Goal: Information Seeking & Learning: Learn about a topic

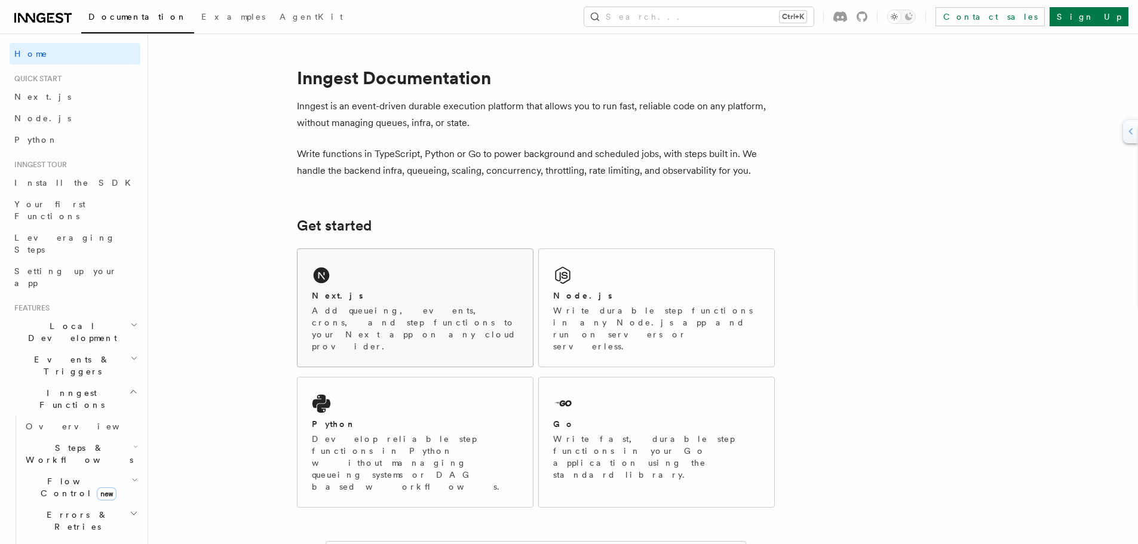
click at [351, 286] on div "Next.js Add queueing, events, crons, and step functions to your Next app on any…" at bounding box center [415, 308] width 235 height 118
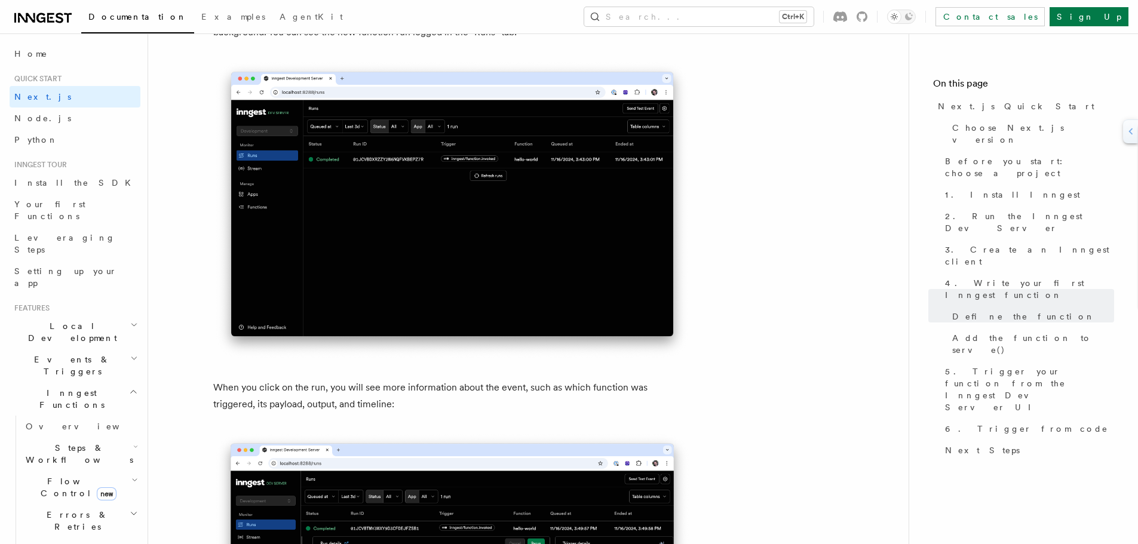
scroll to position [4242, 0]
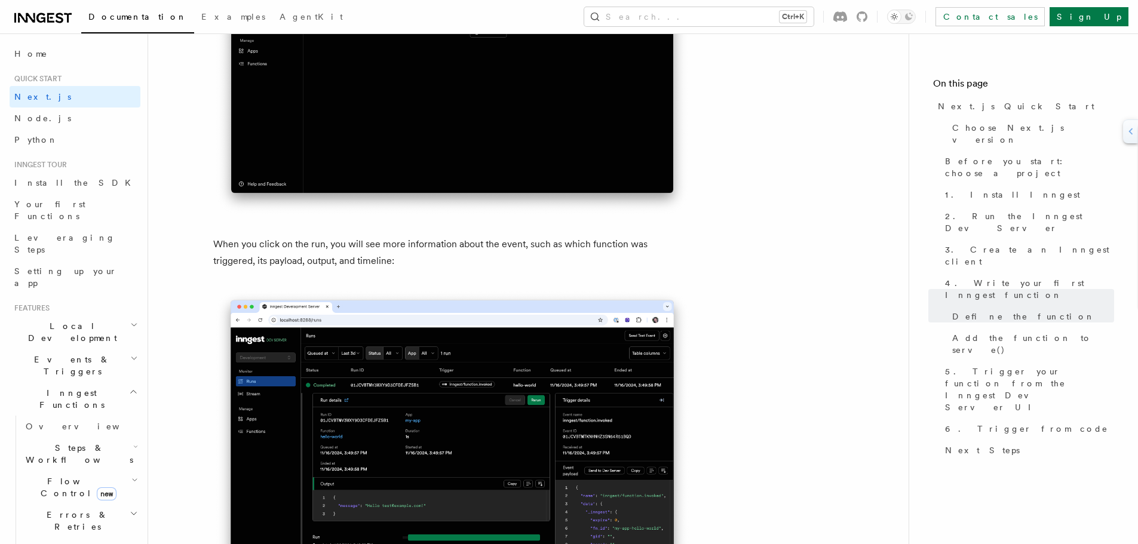
click at [423, 403] on img at bounding box center [452, 454] width 478 height 330
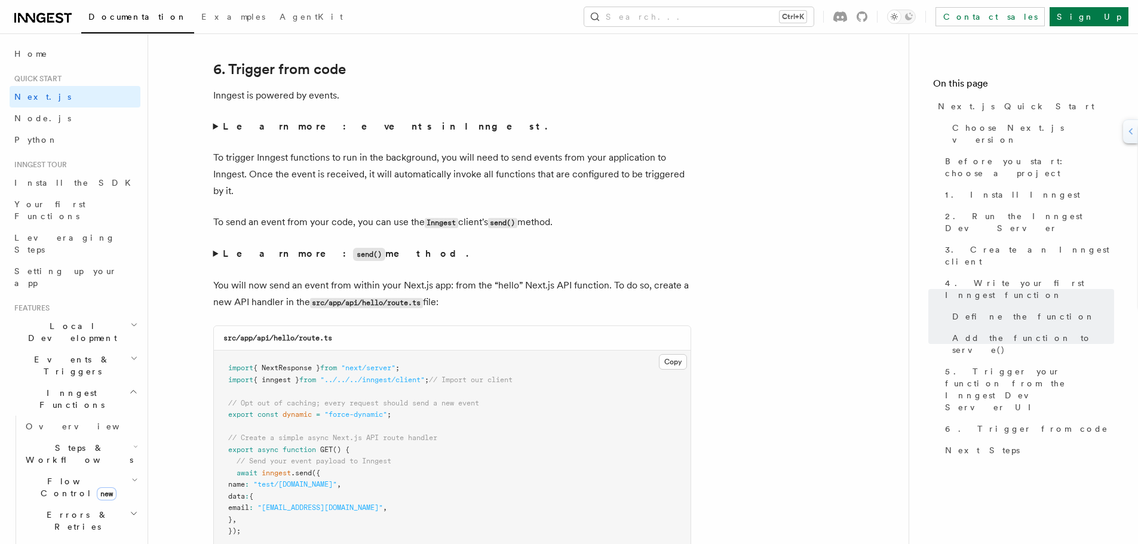
scroll to position [6094, 0]
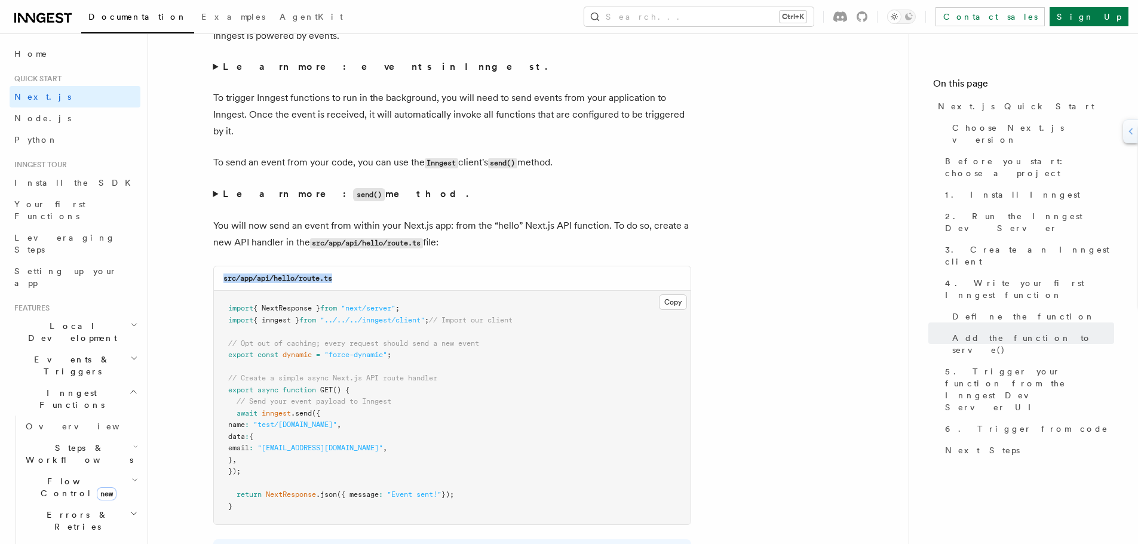
drag, startPoint x: 340, startPoint y: 273, endPoint x: 215, endPoint y: 281, distance: 125.1
click at [215, 281] on div "src/app/api/hello/route.ts" at bounding box center [452, 278] width 477 height 24
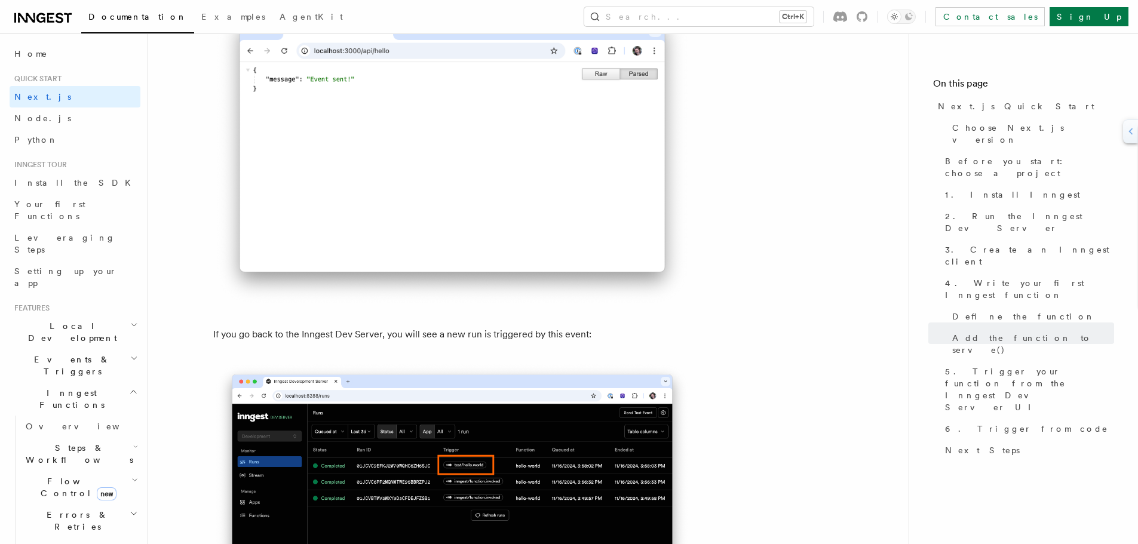
scroll to position [6871, 0]
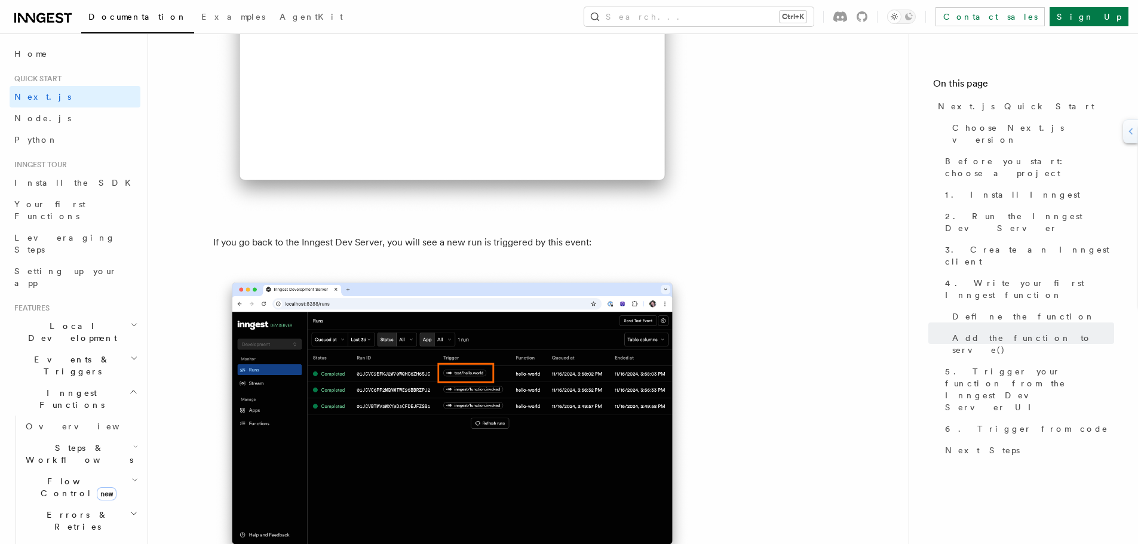
click at [489, 388] on img at bounding box center [452, 420] width 478 height 300
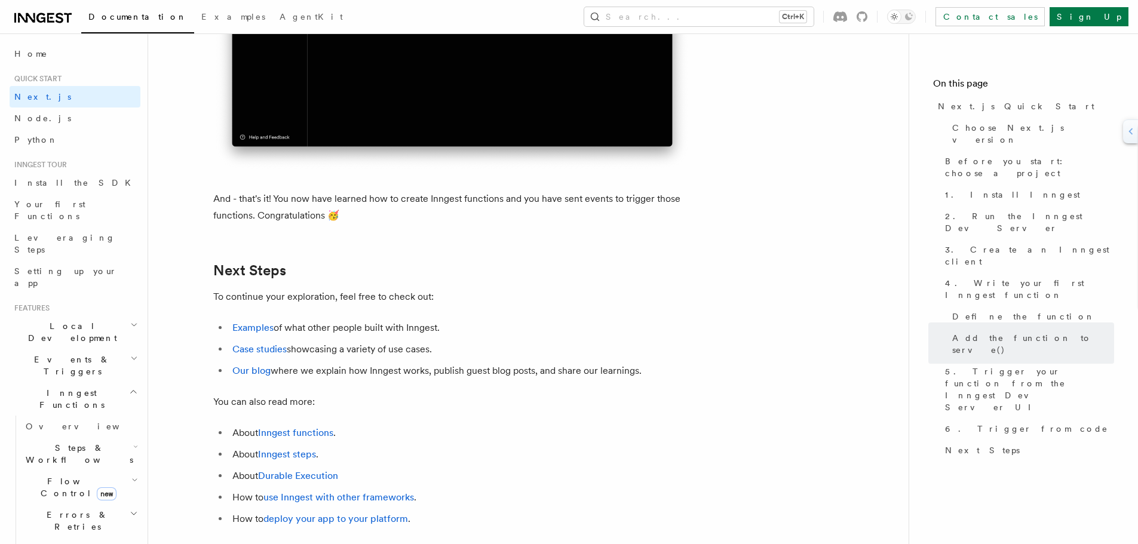
scroll to position [7503, 0]
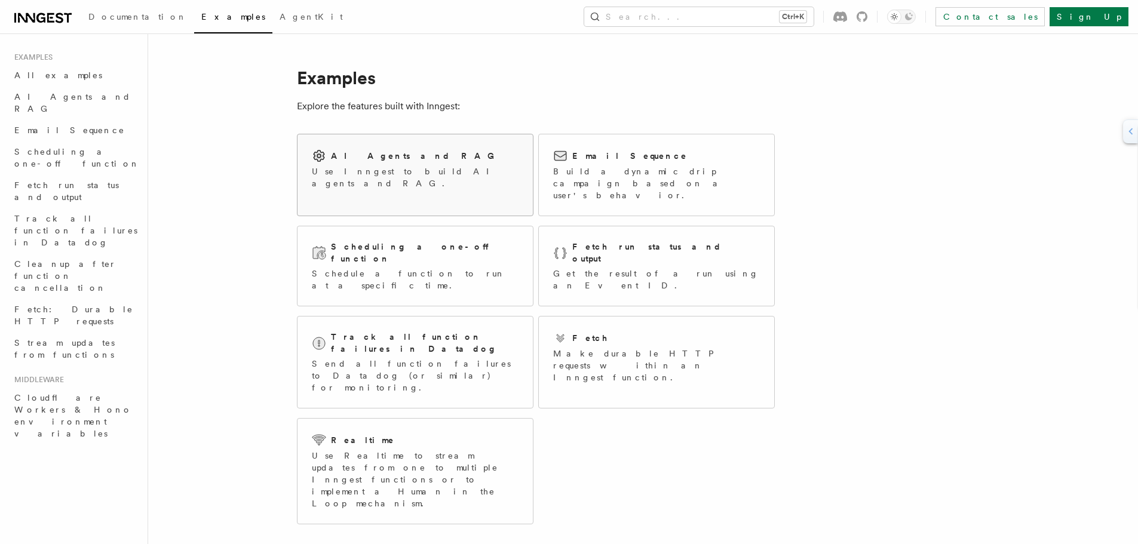
click at [373, 177] on div "AI Agents and RAG Use Inngest to build AI agents and RAG." at bounding box center [415, 168] width 235 height 69
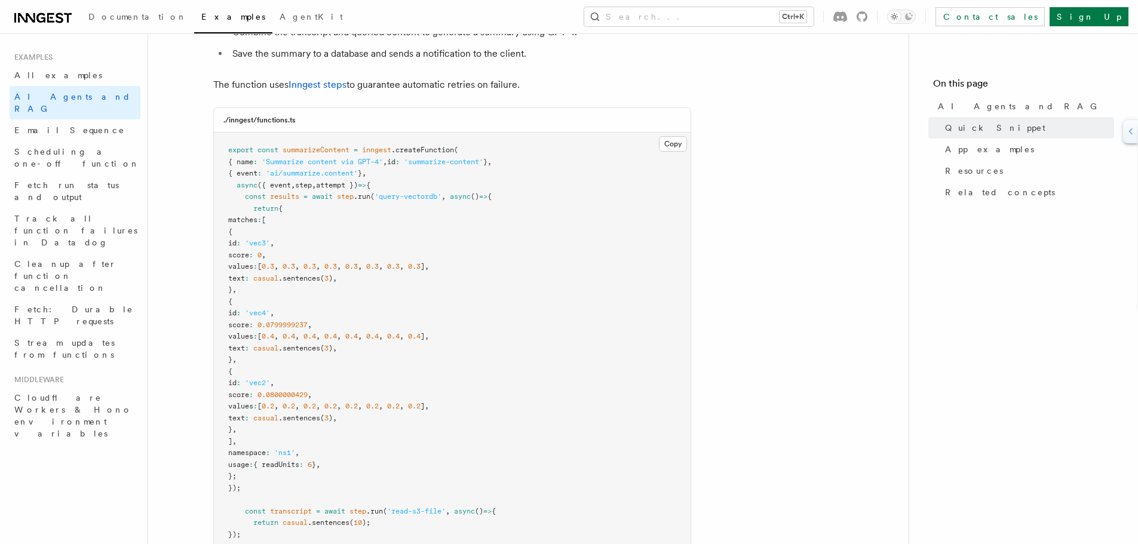
scroll to position [239, 0]
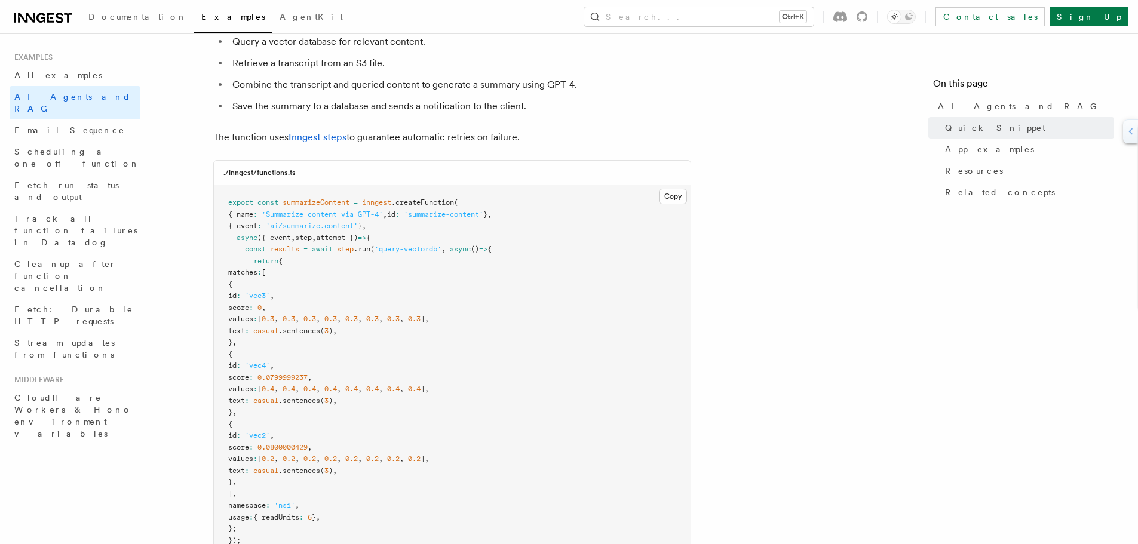
click at [278, 331] on span "casual" at bounding box center [265, 331] width 25 height 8
copy span "casual"
drag, startPoint x: 386, startPoint y: 329, endPoint x: 302, endPoint y: 326, distance: 83.7
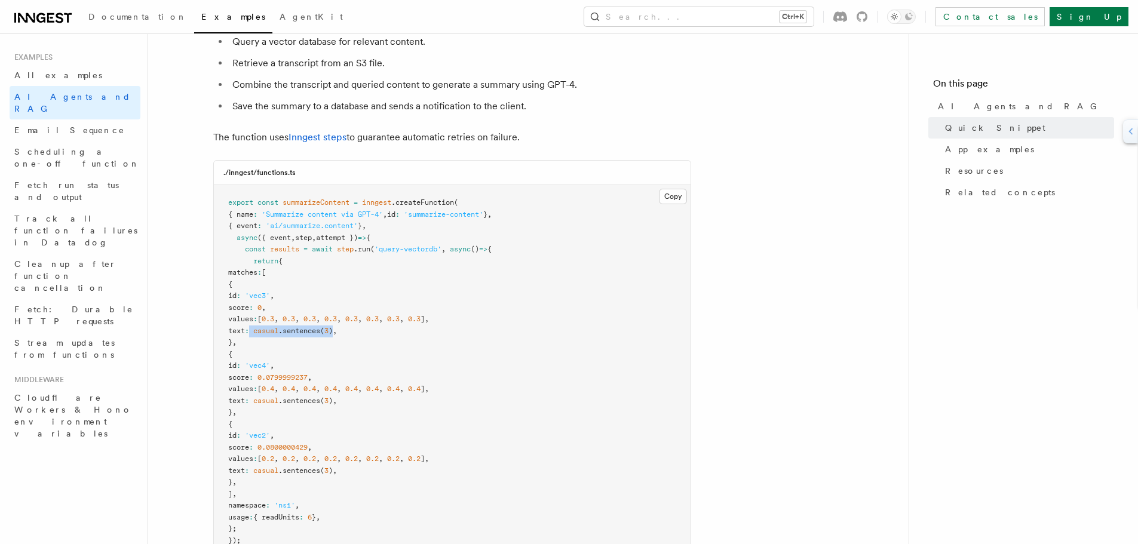
copy span "casual .sentences ( 3 )"
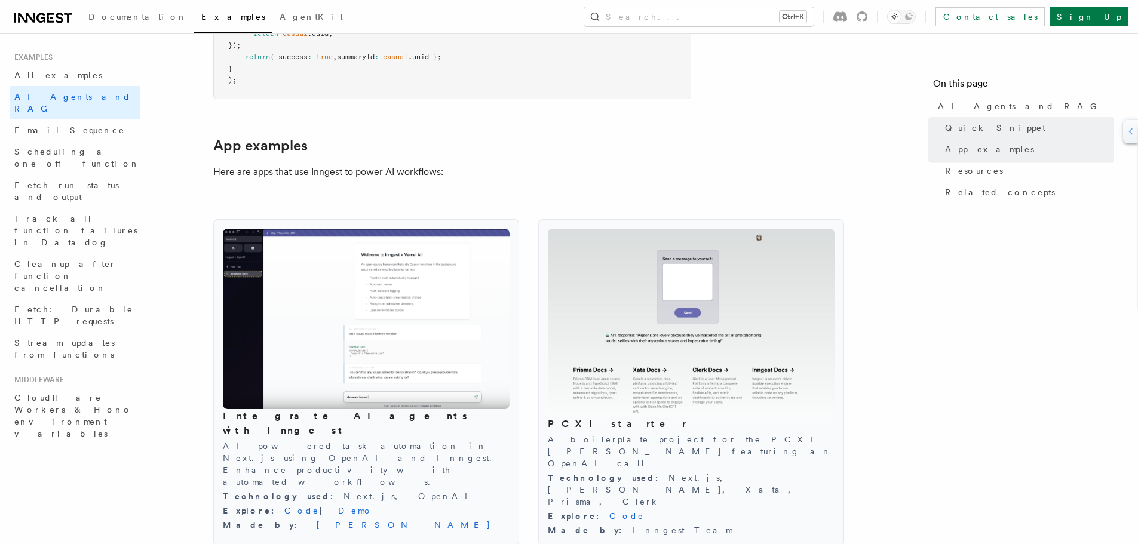
scroll to position [1135, 0]
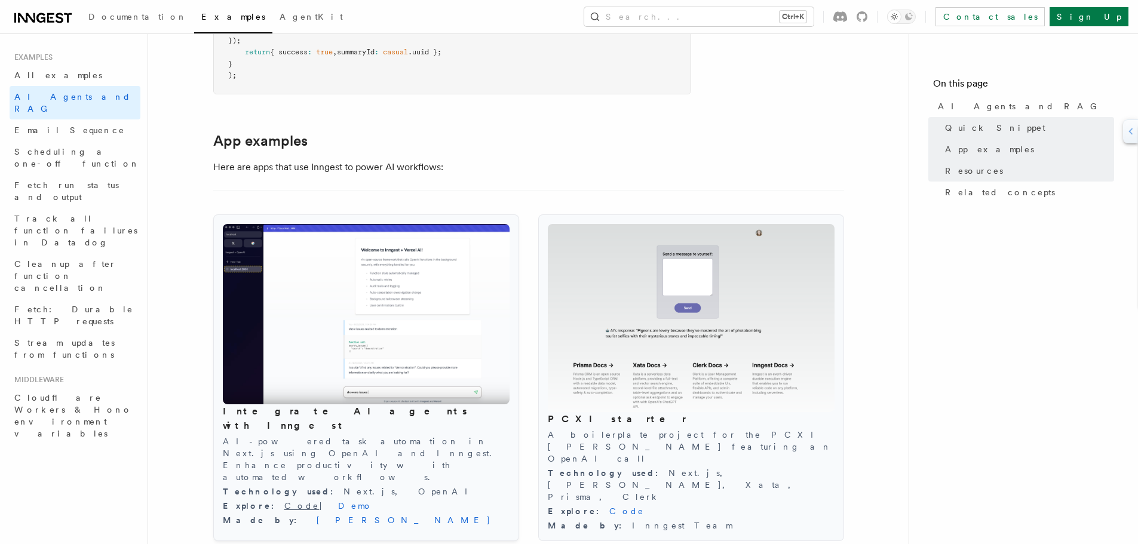
click at [284, 501] on link "Code" at bounding box center [301, 506] width 35 height 10
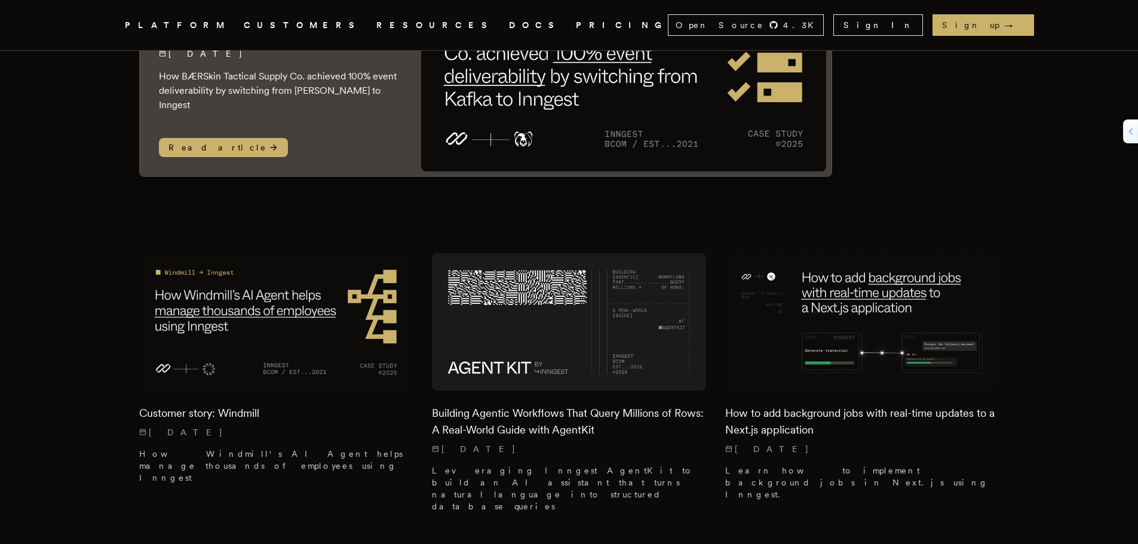
scroll to position [179, 0]
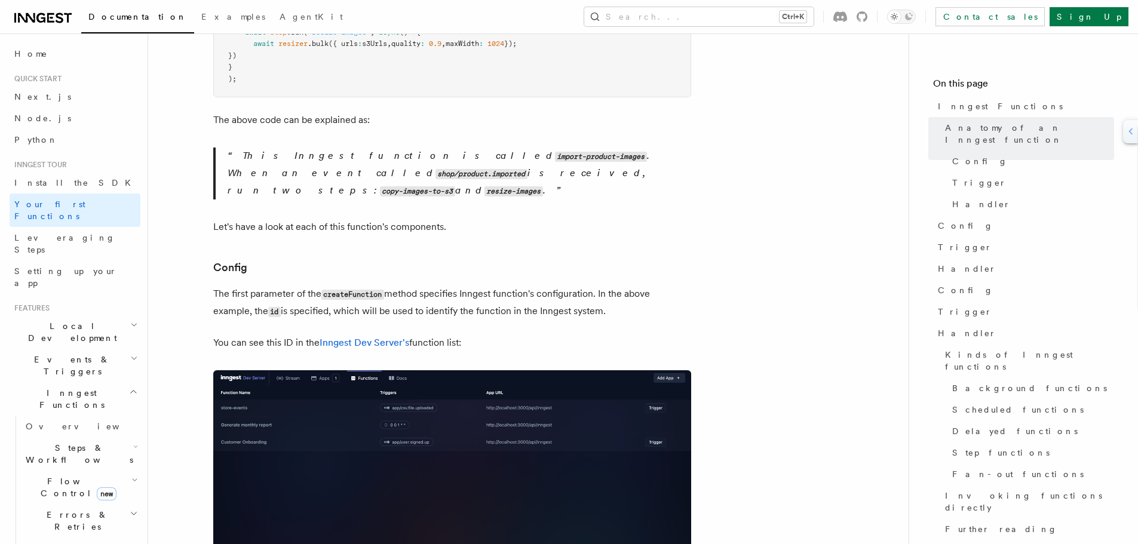
scroll to position [597, 0]
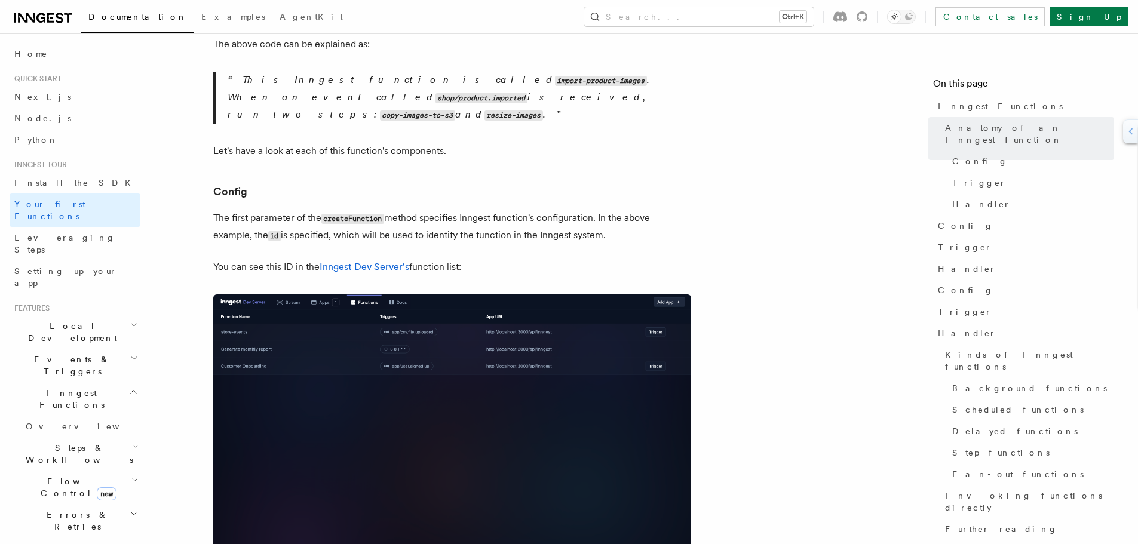
drag, startPoint x: 447, startPoint y: 314, endPoint x: 787, endPoint y: 237, distance: 349.2
click at [455, 340] on img at bounding box center [452, 437] width 478 height 284
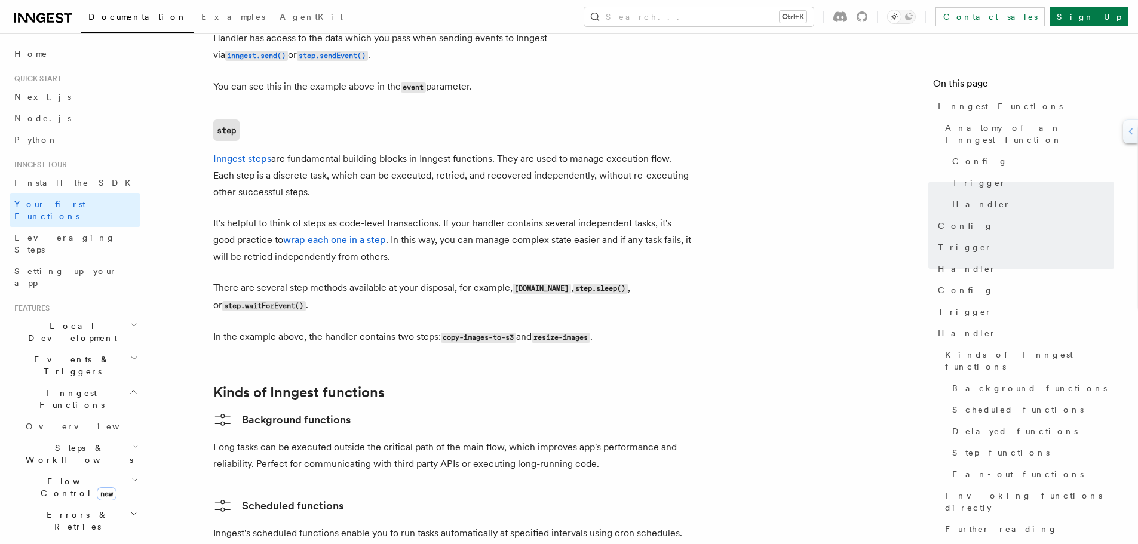
scroll to position [1553, 0]
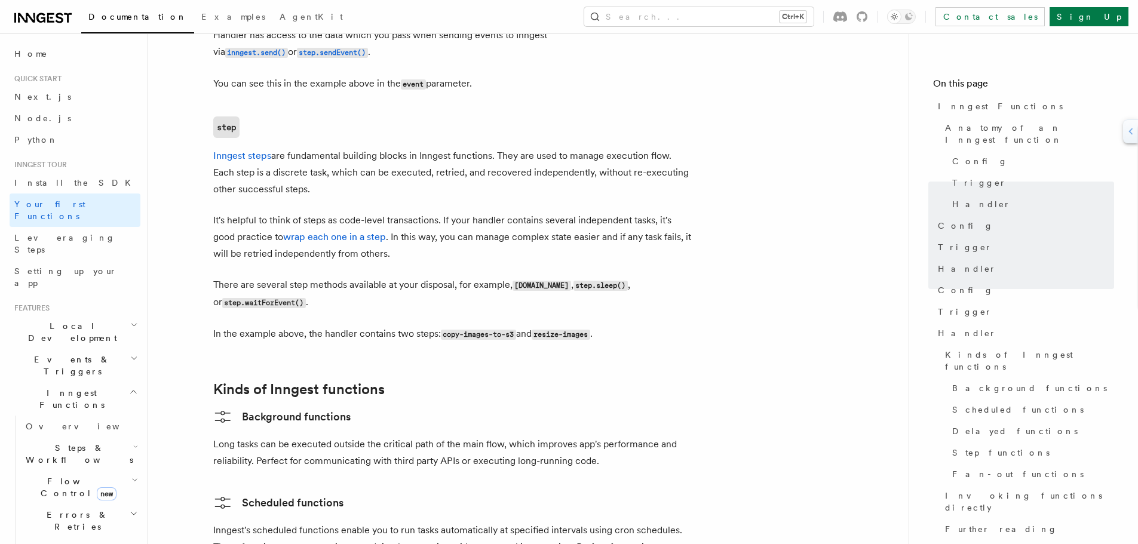
click at [434, 277] on p "There are several step methods available at your disposal, for example, step.ru…" at bounding box center [452, 294] width 478 height 35
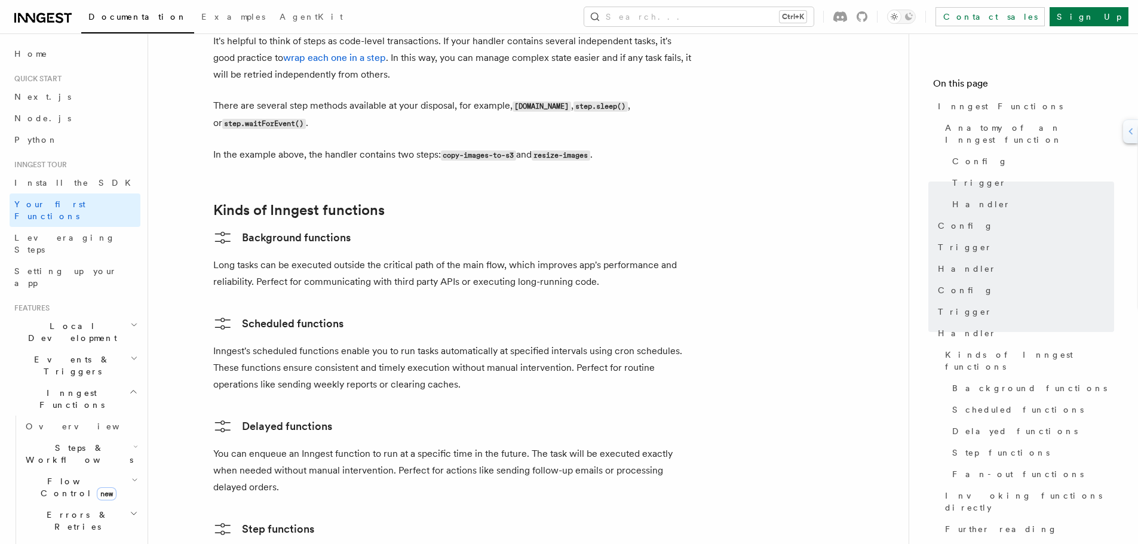
scroll to position [1792, 0]
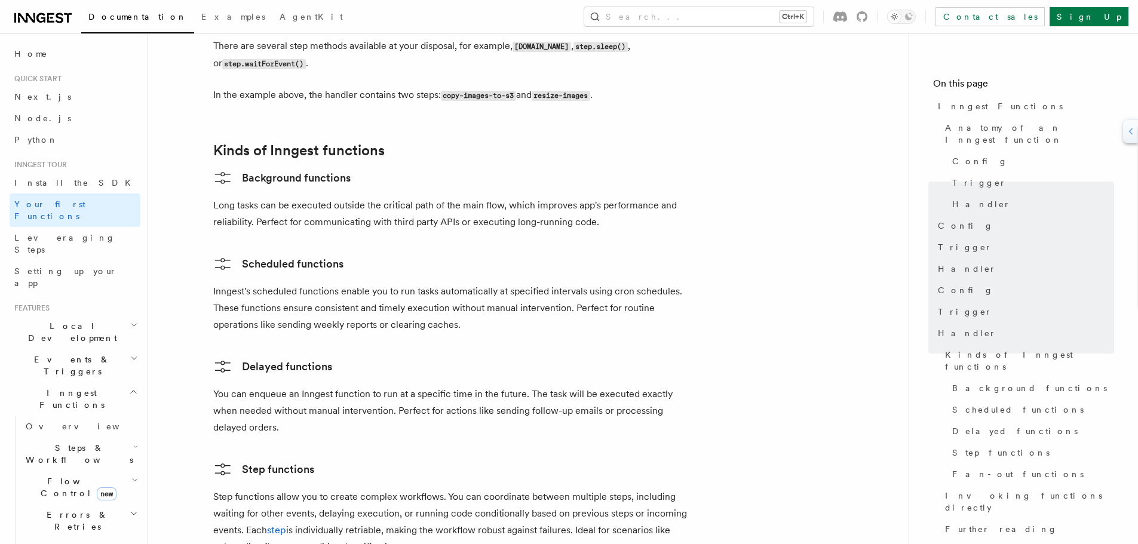
click at [266, 386] on p "You can enqueue an Inngest function to run at a specific time in the future. Th…" at bounding box center [452, 411] width 478 height 50
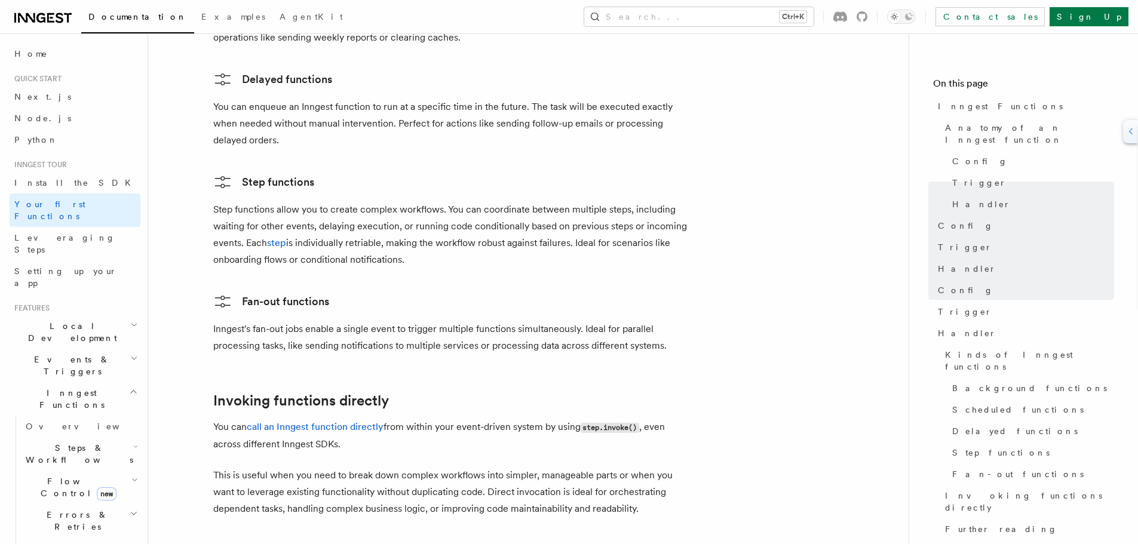
scroll to position [1912, 0]
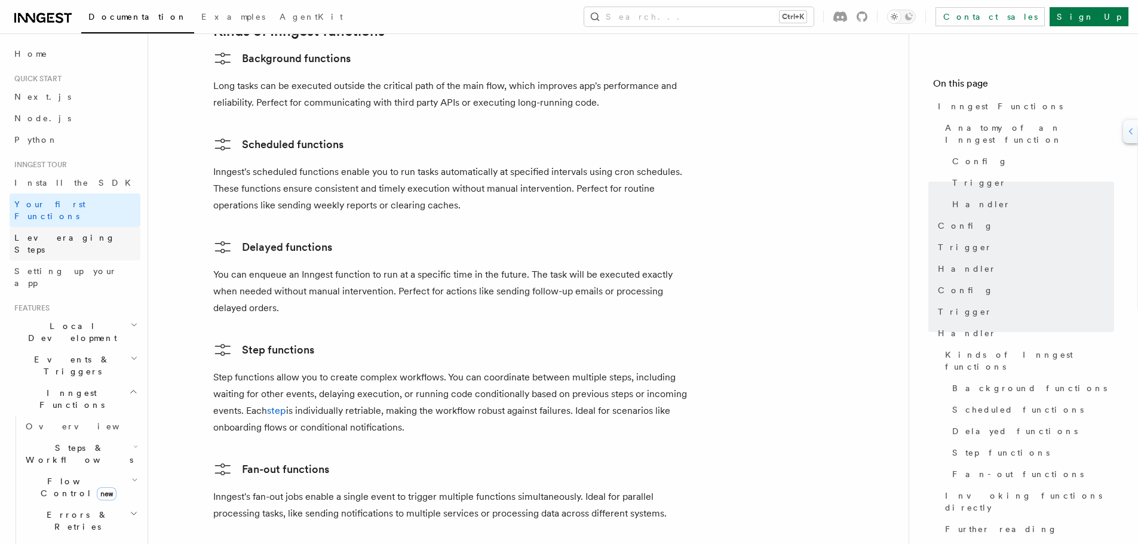
click at [54, 233] on span "Leveraging Steps" at bounding box center [64, 244] width 101 height 22
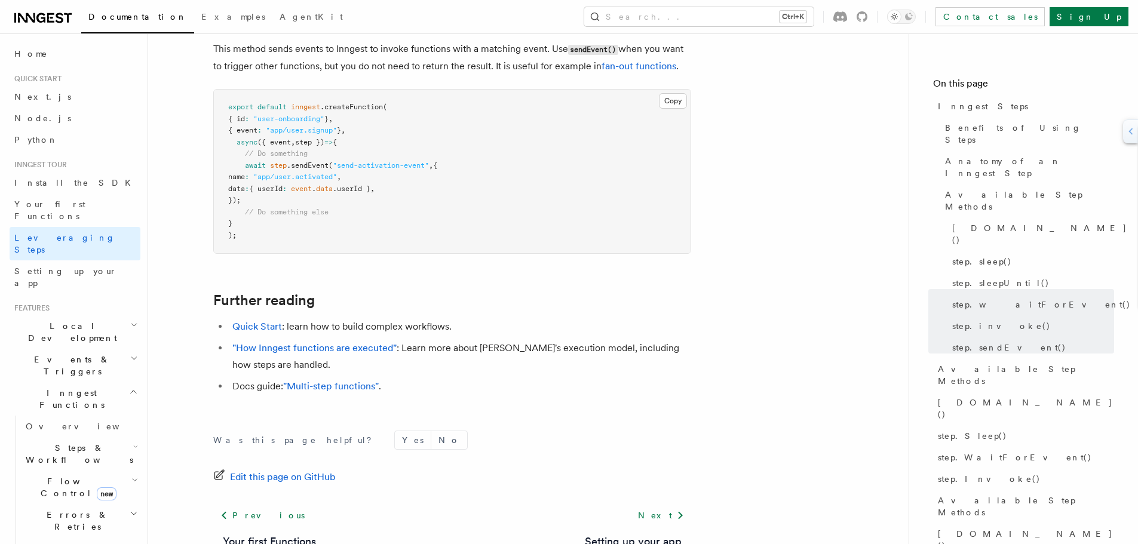
scroll to position [2608, 0]
click at [333, 379] on link ""Multi-step functions"" at bounding box center [331, 384] width 96 height 11
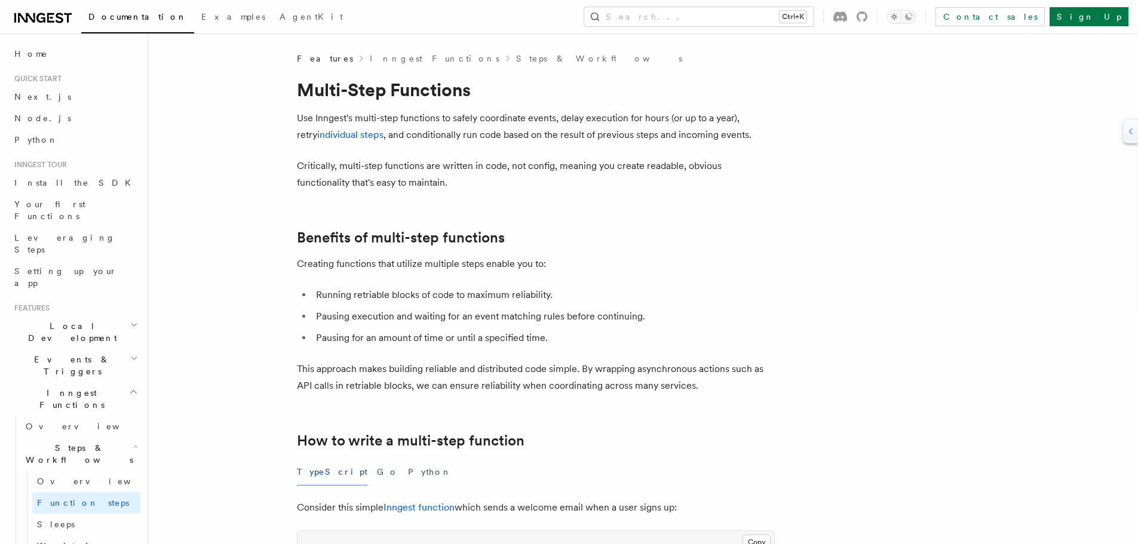
scroll to position [119, 0]
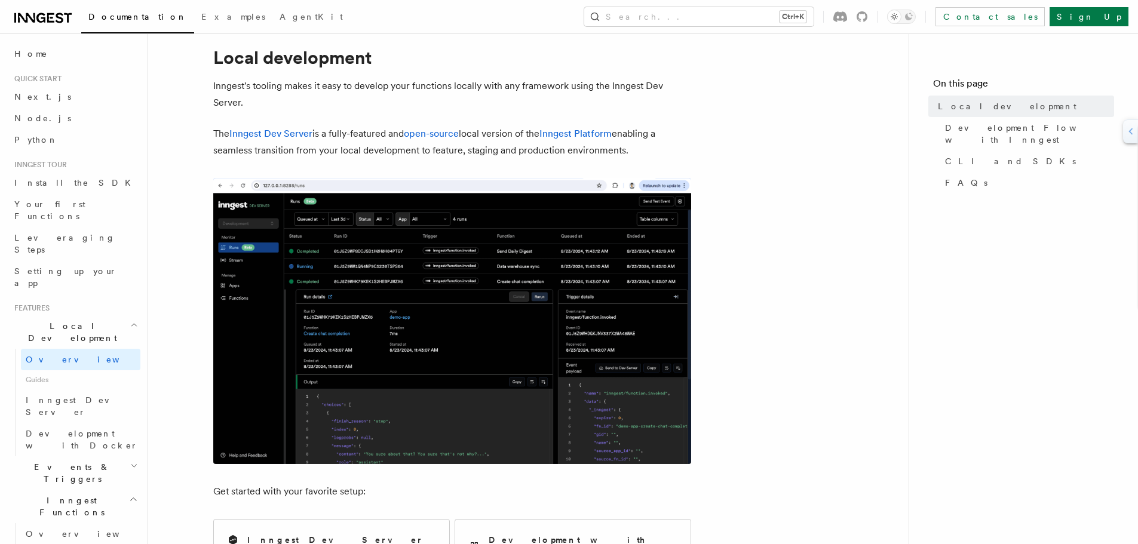
scroll to position [60, 0]
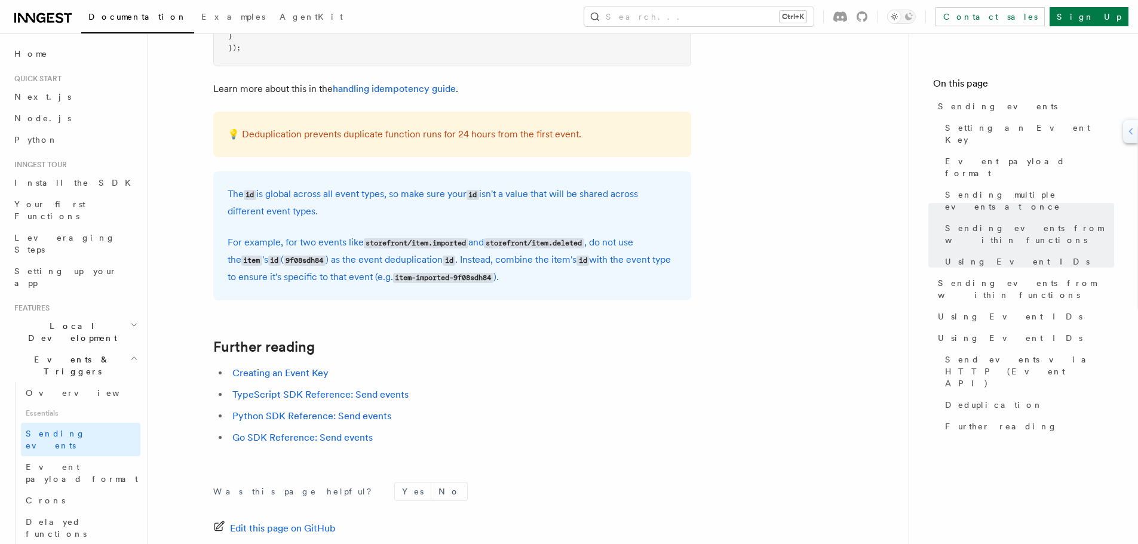
scroll to position [3286, 0]
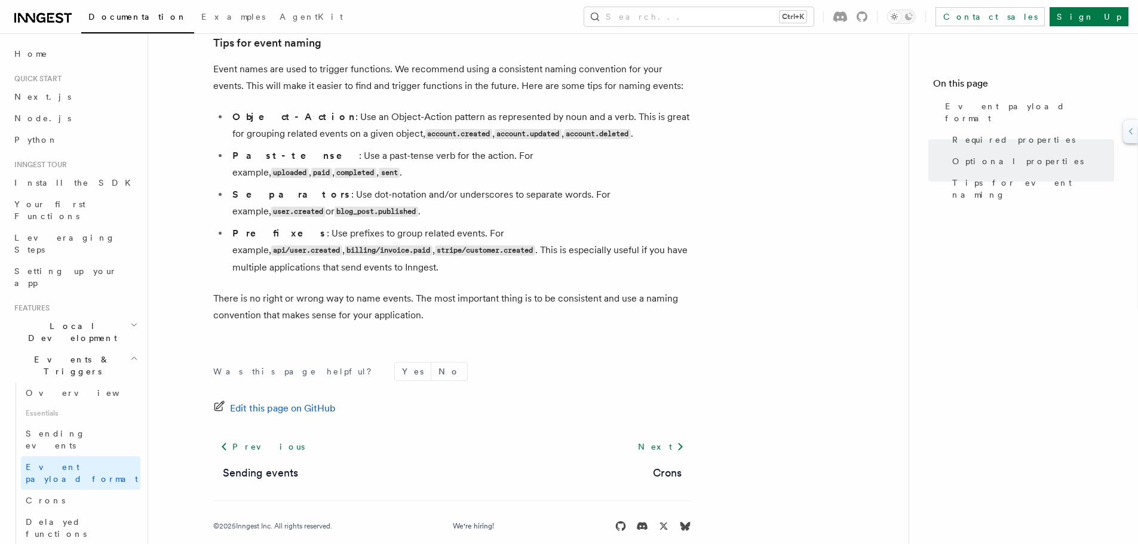
scroll to position [793, 0]
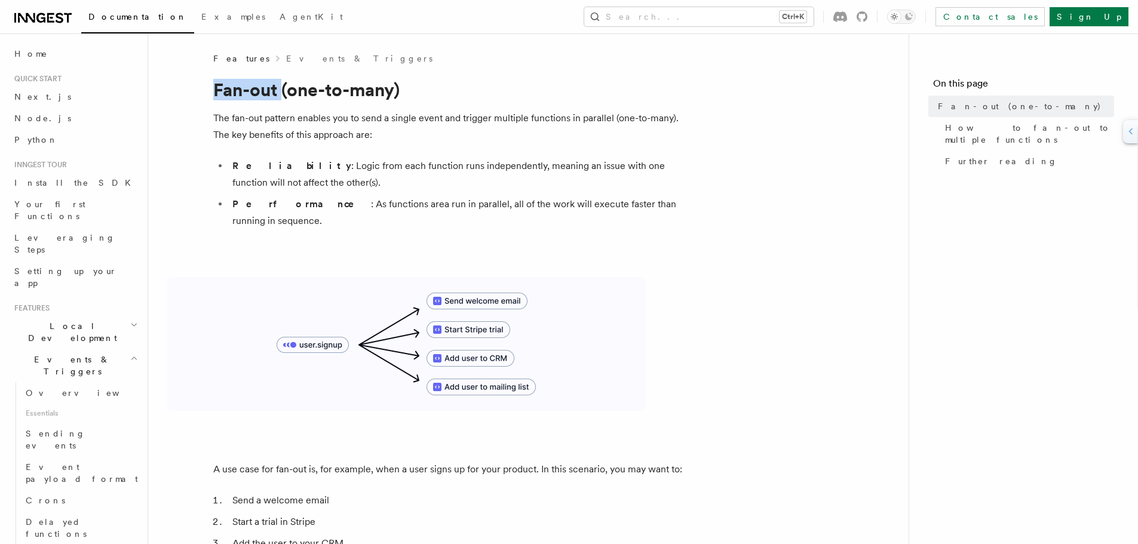
drag, startPoint x: 203, startPoint y: 82, endPoint x: 280, endPoint y: 80, distance: 77.7
drag, startPoint x: 198, startPoint y: 92, endPoint x: 240, endPoint y: 92, distance: 41.8
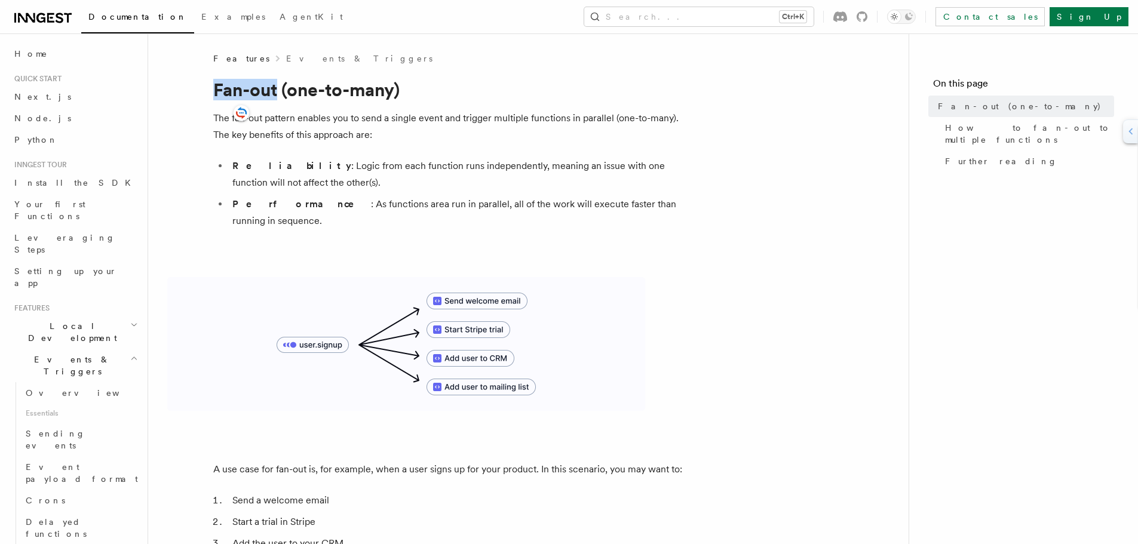
click at [213, 277] on img at bounding box center [406, 344] width 478 height 134
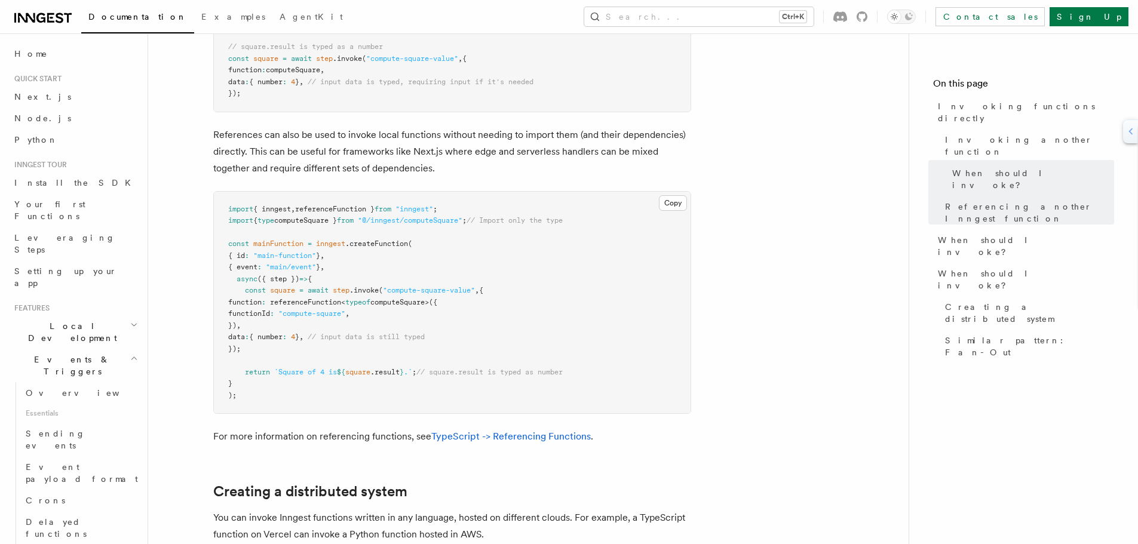
scroll to position [1135, 0]
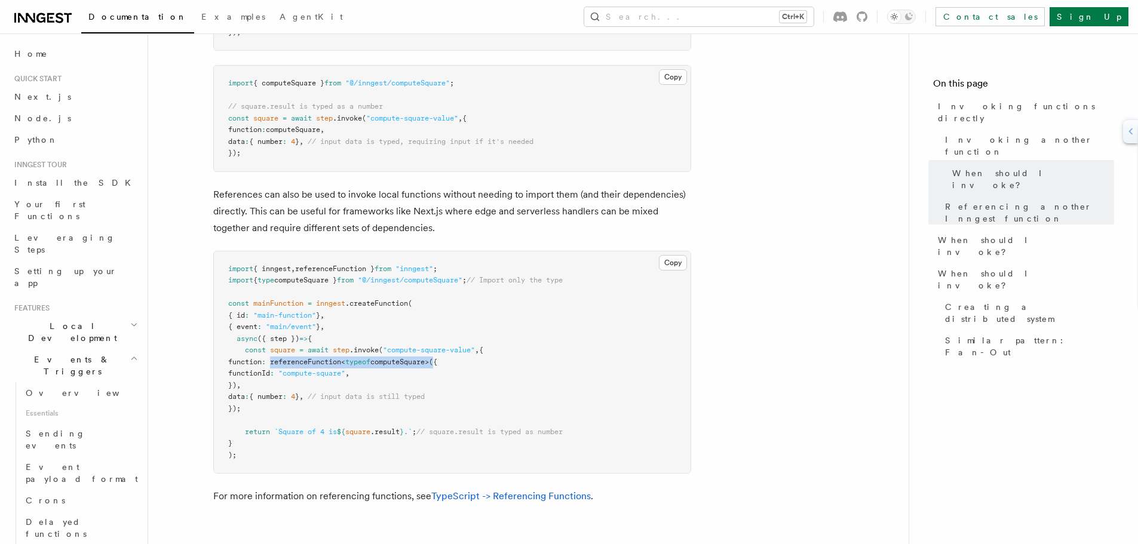
drag, startPoint x: 464, startPoint y: 363, endPoint x: 298, endPoint y: 363, distance: 166.1
click at [298, 363] on span "function : referenceFunction < typeof computeSquare>({" at bounding box center [332, 362] width 209 height 8
copy span "referenceFunction < typeof computeSquare>"
drag, startPoint x: 835, startPoint y: 421, endPoint x: 823, endPoint y: 393, distance: 30.5
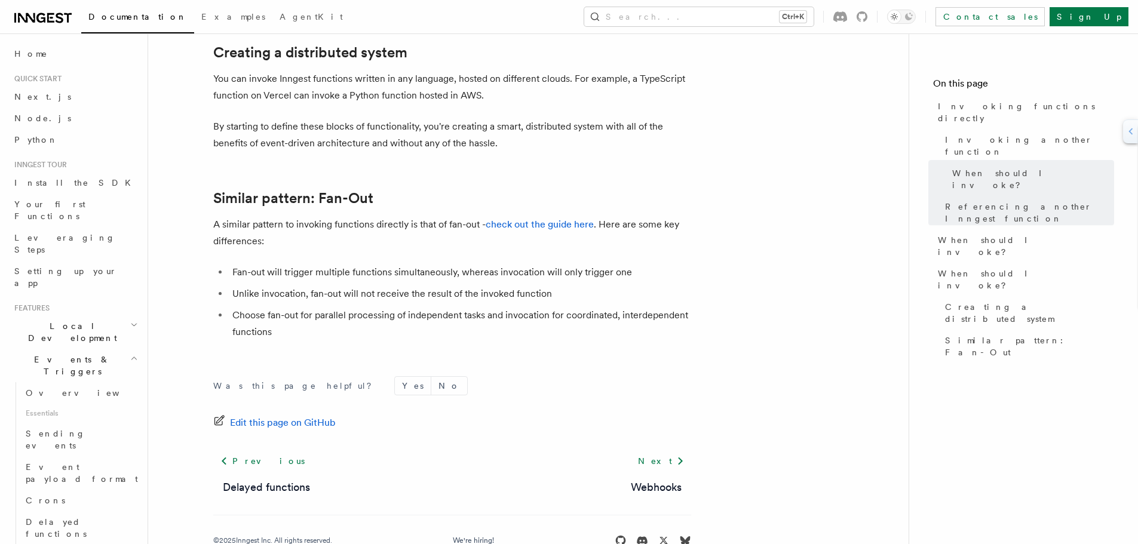
scroll to position [1605, 0]
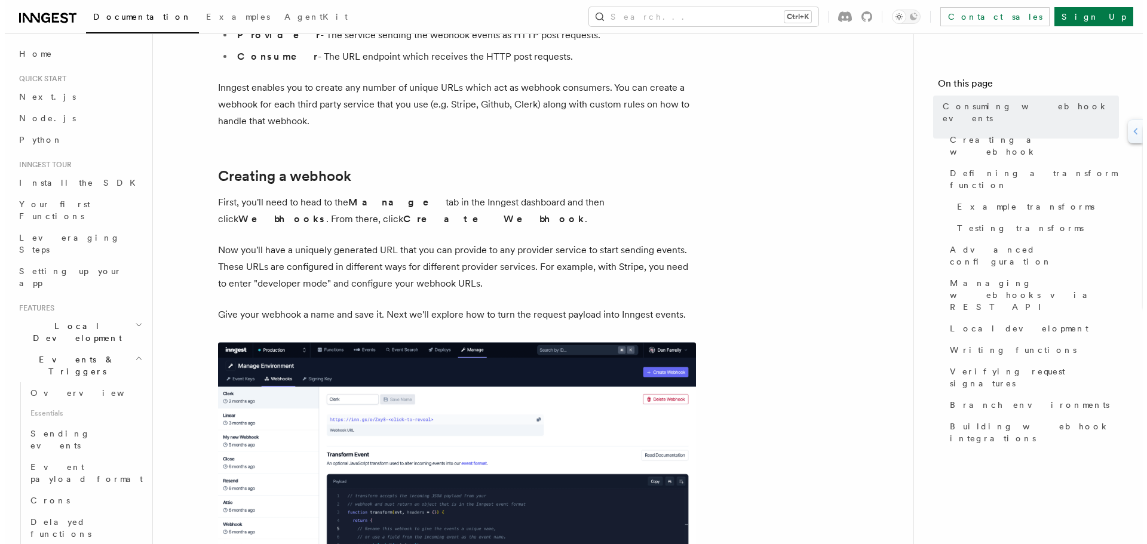
scroll to position [239, 0]
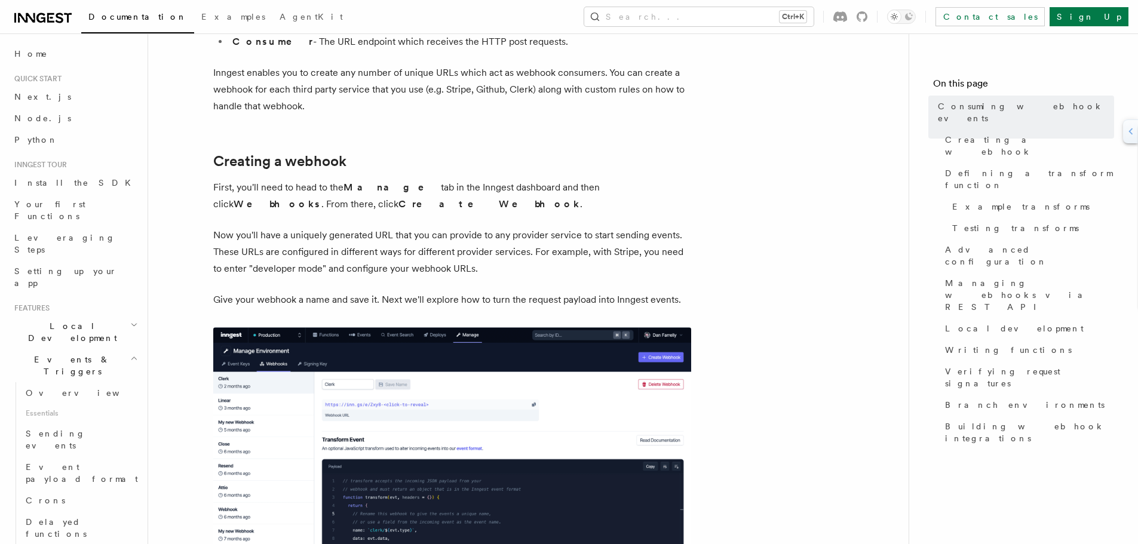
click at [488, 353] on img at bounding box center [452, 463] width 478 height 272
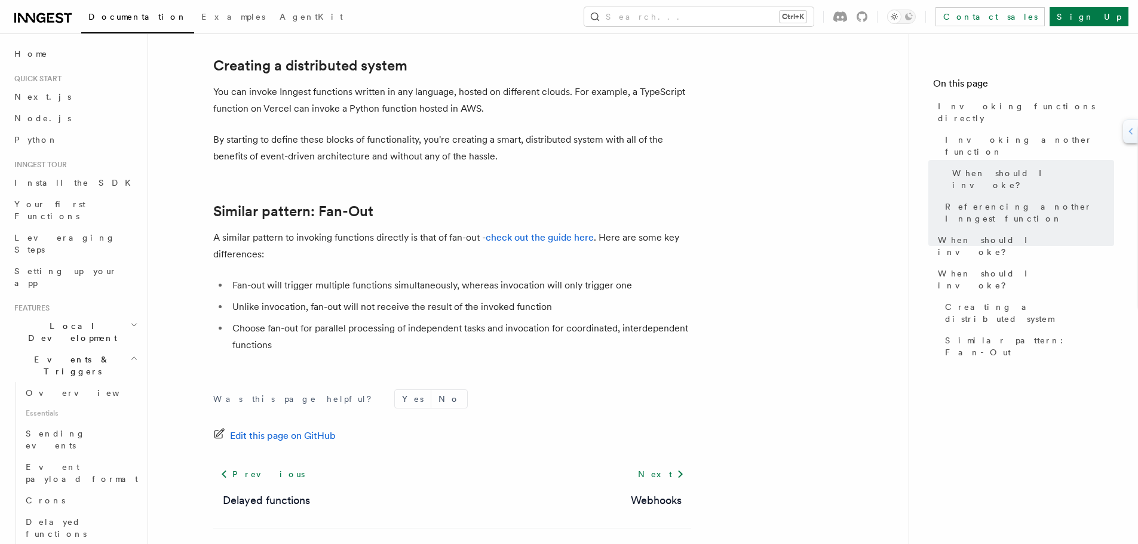
scroll to position [1665, 0]
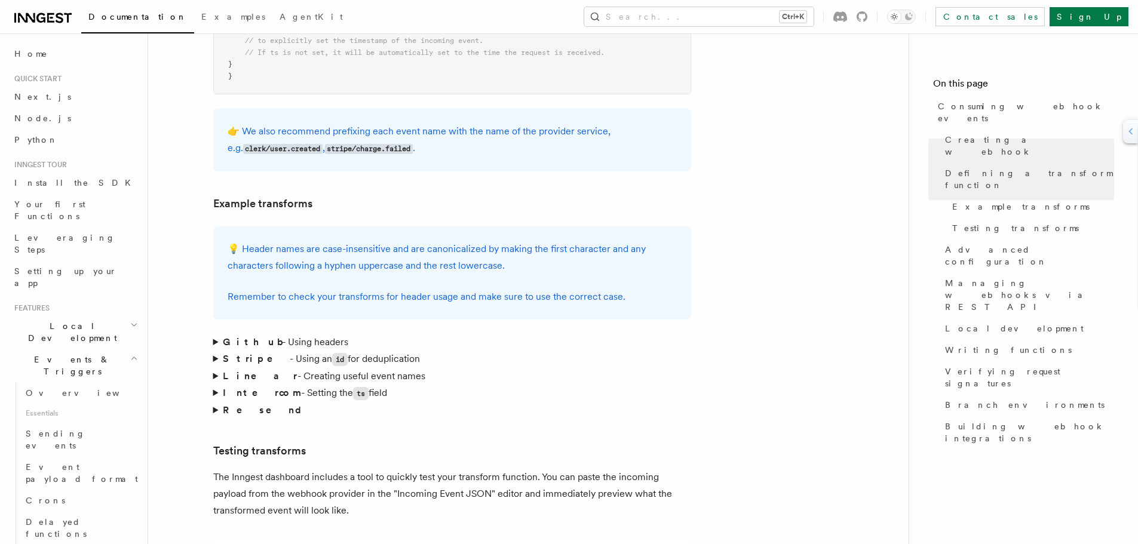
scroll to position [1673, 0]
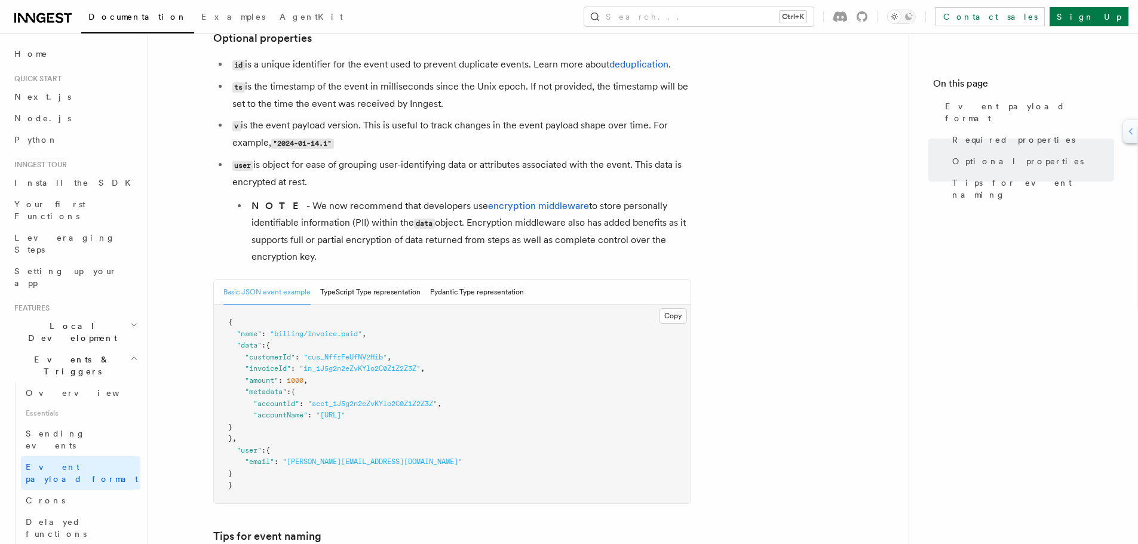
scroll to position [239, 0]
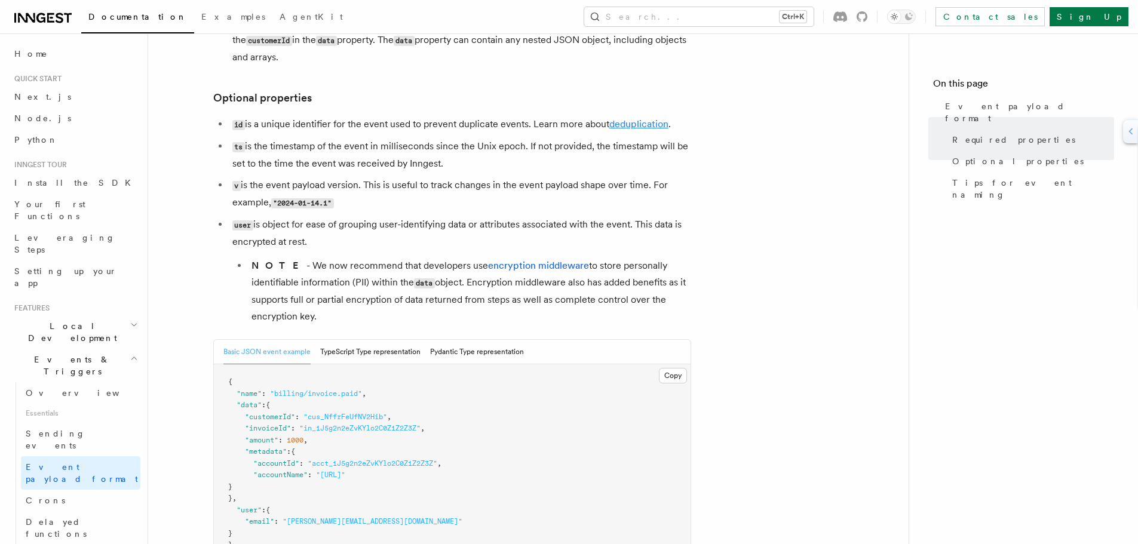
click at [620, 125] on link "deduplication" at bounding box center [638, 123] width 59 height 11
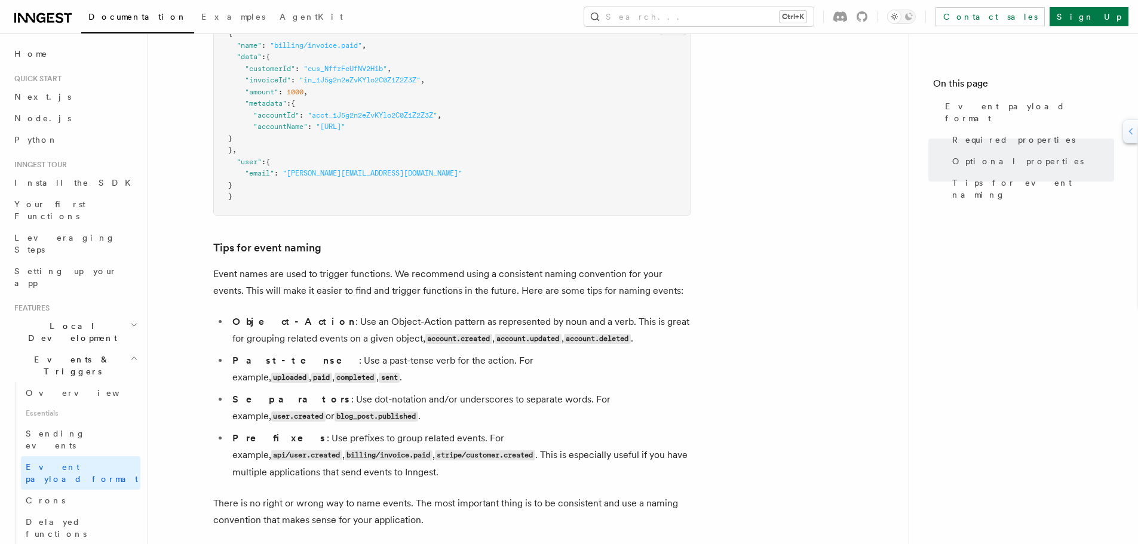
scroll to position [657, 0]
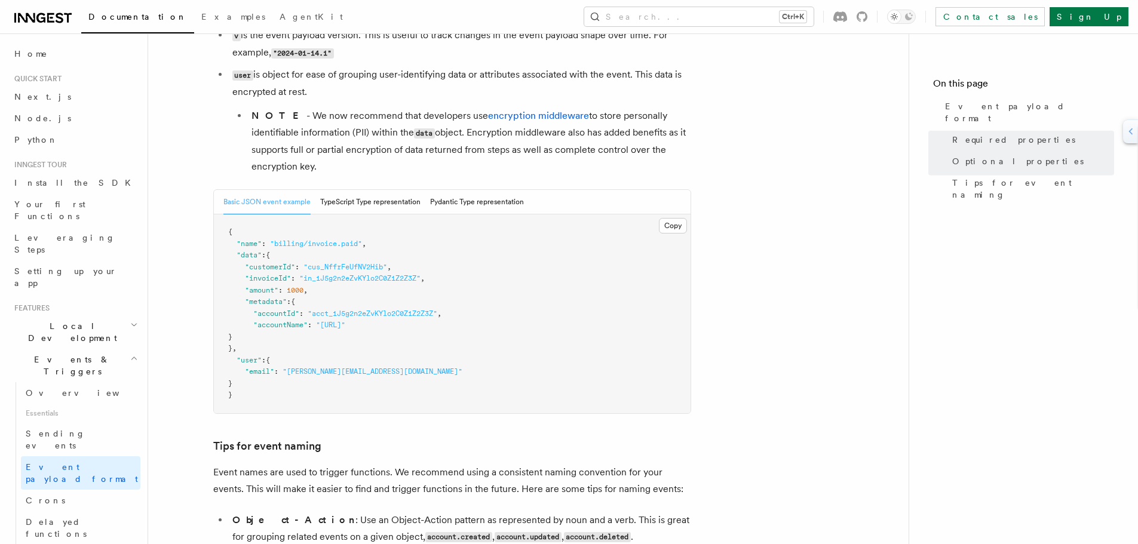
scroll to position [418, 0]
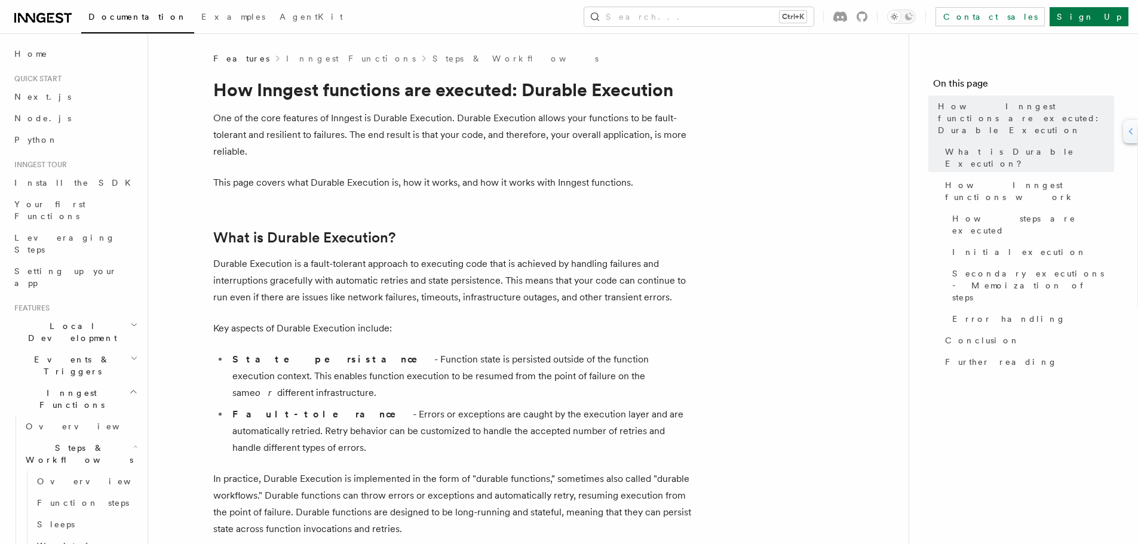
click at [556, 92] on h1 "How Inngest functions are executed: Durable Execution" at bounding box center [452, 90] width 478 height 22
click at [556, 91] on h1 "How Inngest functions are executed: Durable Execution" at bounding box center [452, 90] width 478 height 22
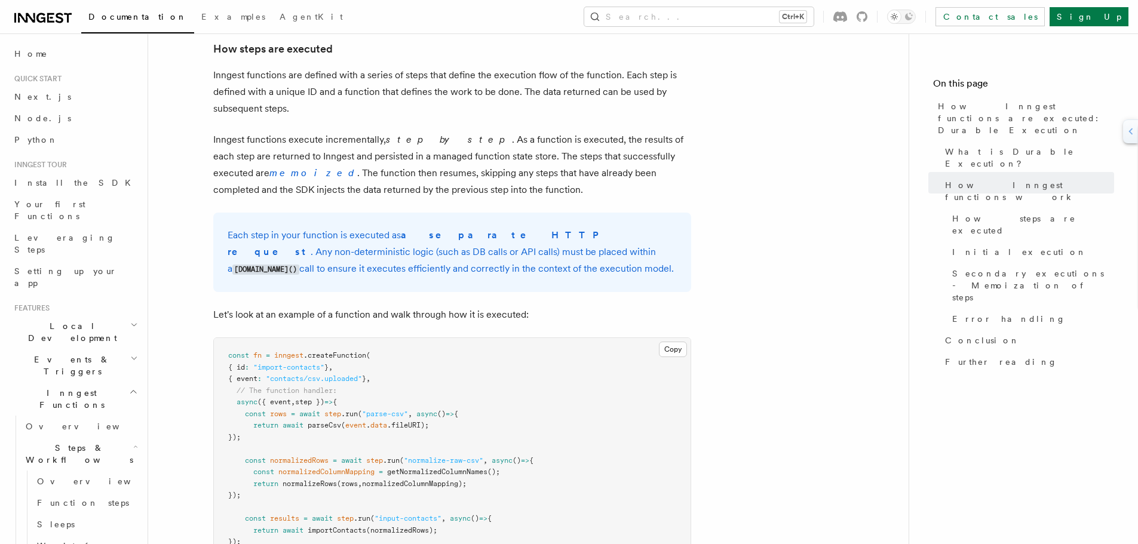
scroll to position [1016, 0]
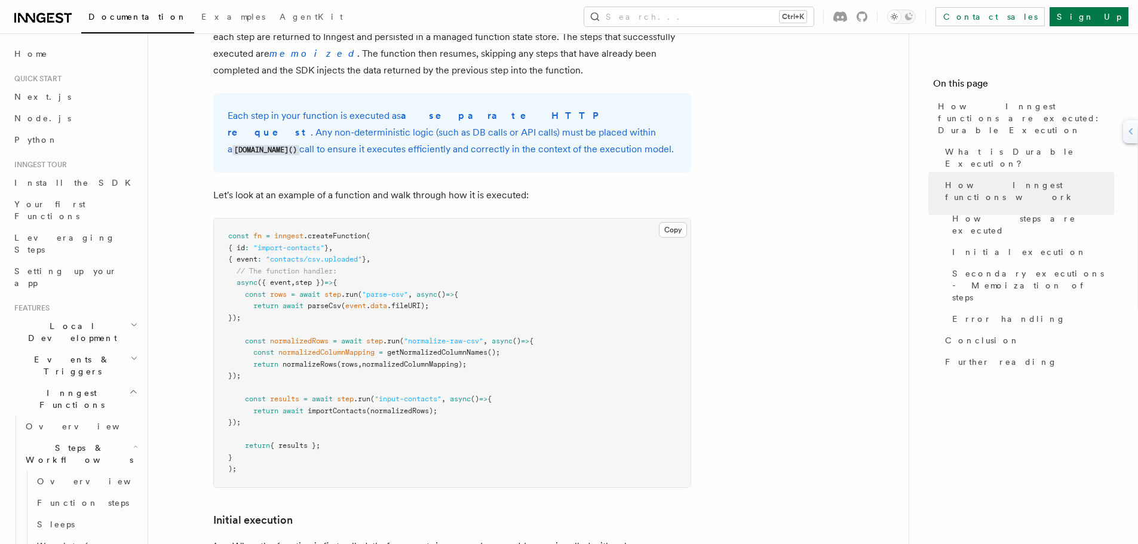
click at [131, 391] on icon "button" at bounding box center [133, 392] width 5 height 3
click at [32, 442] on span "Middleware" at bounding box center [67, 448] width 114 height 12
click at [37, 465] on span "Overview" at bounding box center [87, 470] width 123 height 10
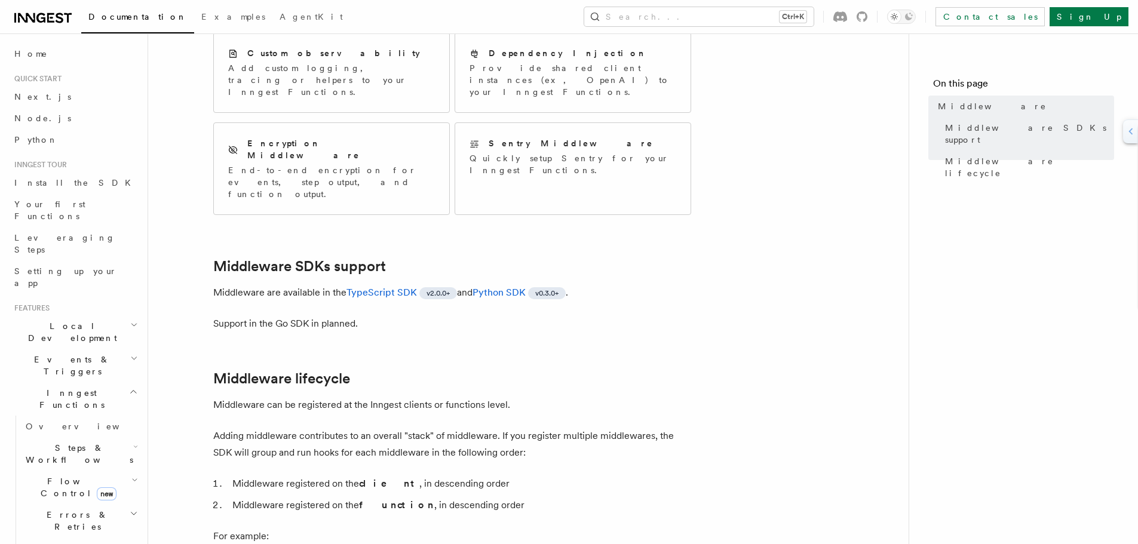
scroll to position [179, 0]
